Goal: Transaction & Acquisition: Subscribe to service/newsletter

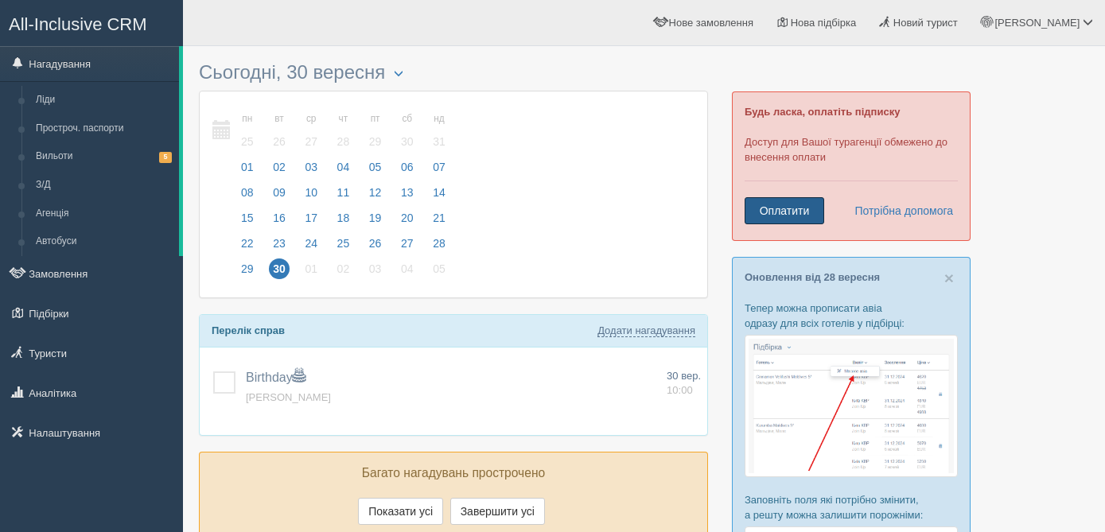
click at [799, 208] on link "Оплатити" at bounding box center [784, 210] width 80 height 27
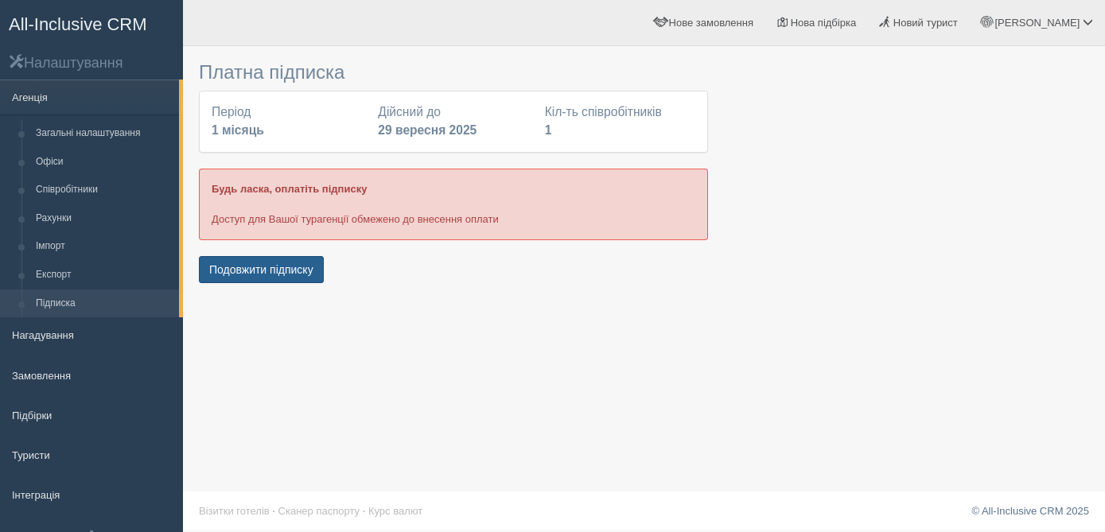
click at [276, 277] on button "Подовжити підписку" at bounding box center [261, 269] width 125 height 27
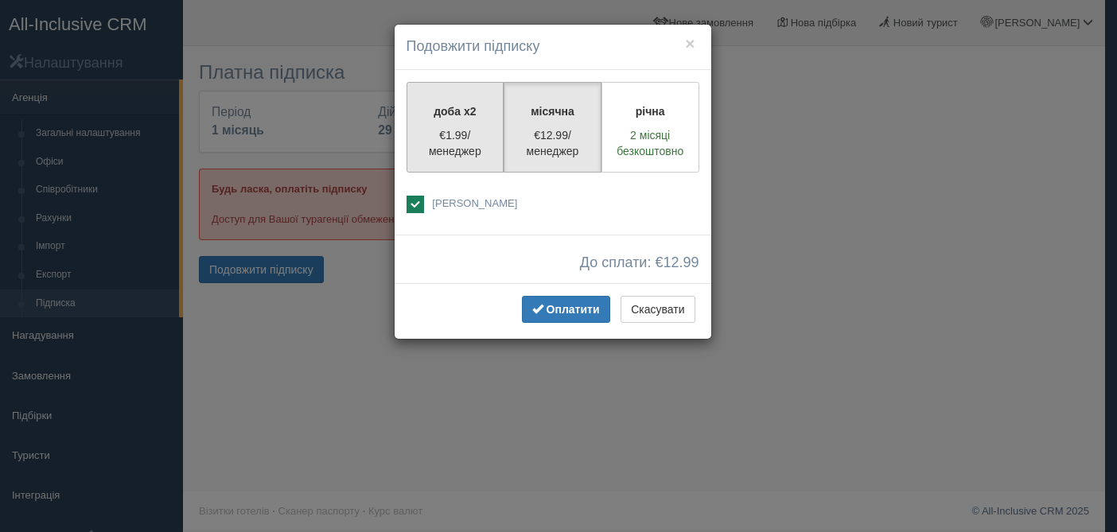
click at [465, 161] on label "доба x2 €1.99/менеджер" at bounding box center [455, 127] width 98 height 91
radio input "true"
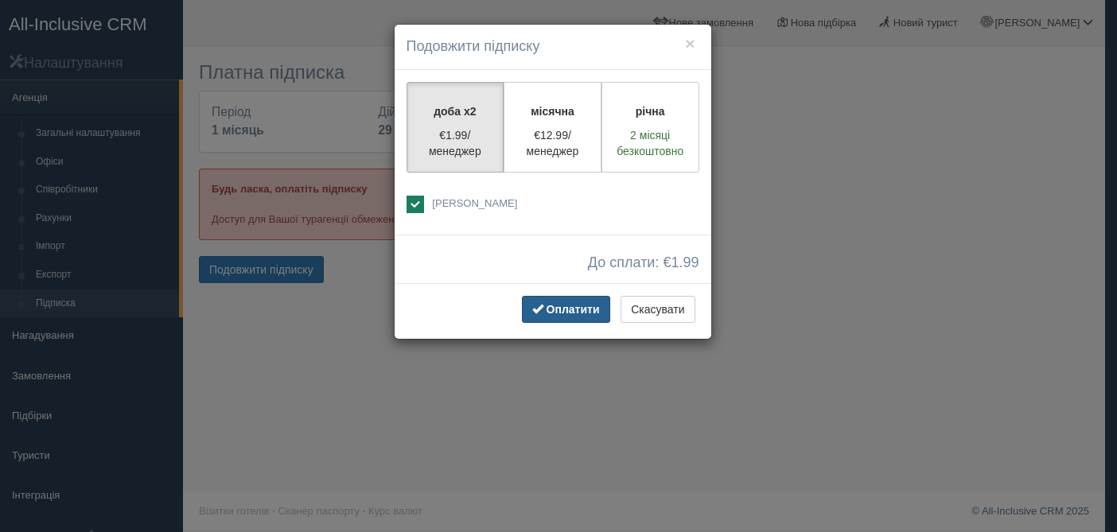
click at [574, 309] on span "Оплатити" at bounding box center [572, 309] width 53 height 13
